Goal: Information Seeking & Learning: Learn about a topic

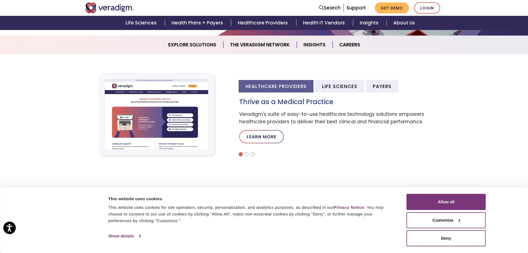
scroll to position [139, 0]
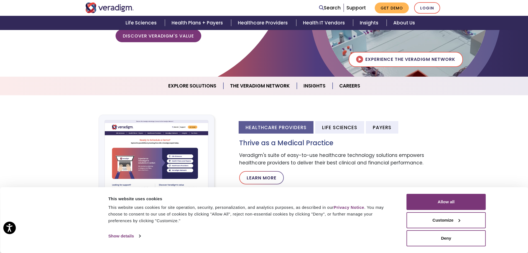
click at [195, 86] on link "Explore Solutions" at bounding box center [193, 86] width 62 height 14
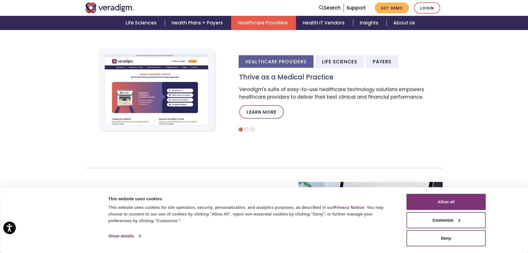
click at [271, 24] on link "Healthcare Providers" at bounding box center [263, 23] width 65 height 14
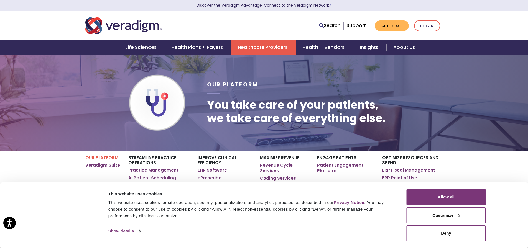
click at [0, 0] on link "ePrescribe" at bounding box center [0, 0] width 0 height 0
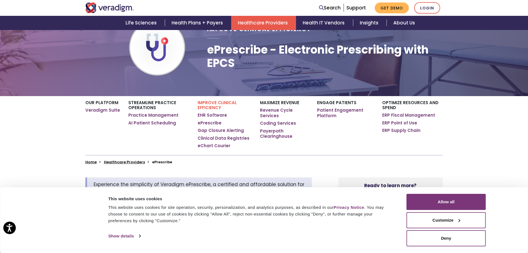
drag, startPoint x: 450, startPoint y: 203, endPoint x: 359, endPoint y: 167, distance: 98.4
click at [450, 204] on button "Allow all" at bounding box center [446, 202] width 79 height 16
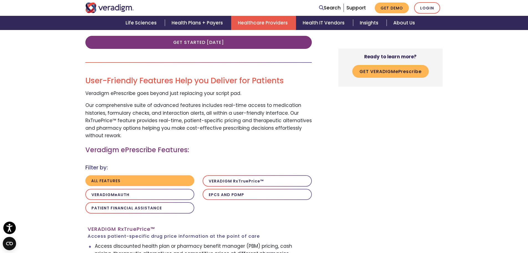
scroll to position [444, 0]
